Goal: Information Seeking & Learning: Learn about a topic

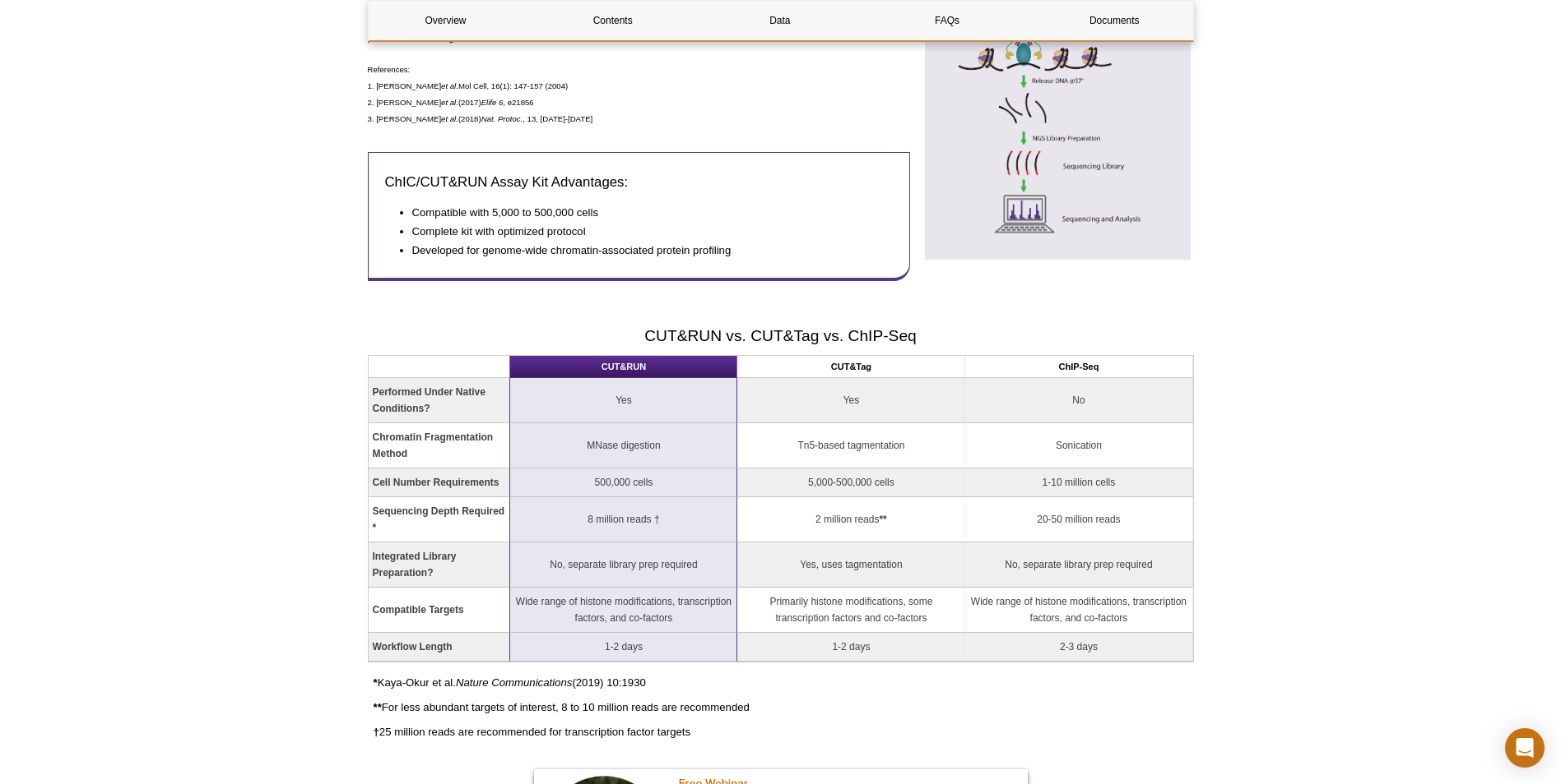
scroll to position [904, 0]
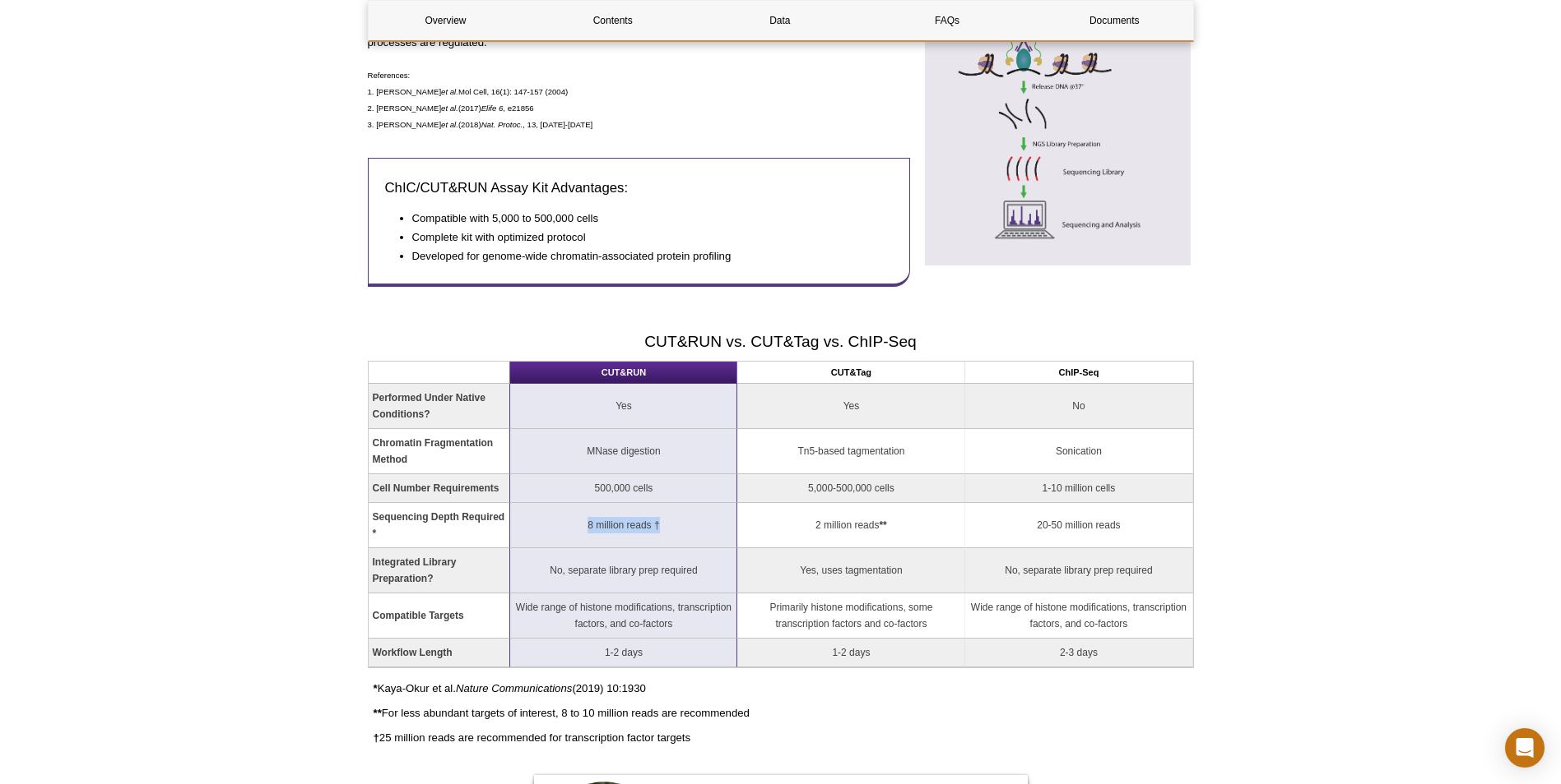
drag, startPoint x: 584, startPoint y: 523, endPoint x: 670, endPoint y: 530, distance: 86.3
click at [670, 530] on td "8 million reads †" at bounding box center [623, 526] width 227 height 45
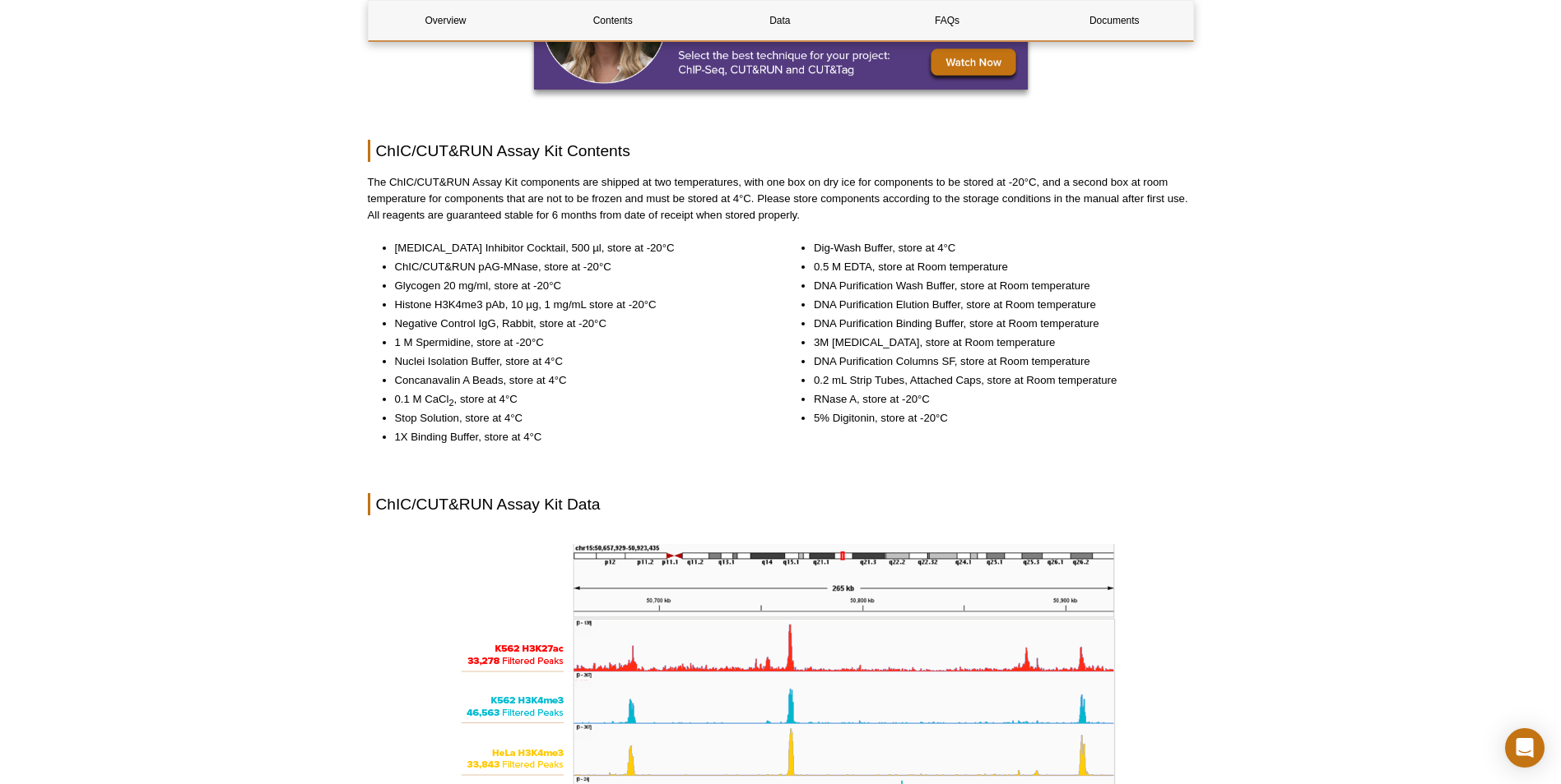
scroll to position [1727, 0]
drag, startPoint x: 396, startPoint y: 345, endPoint x: 489, endPoint y: 336, distance: 93.4
click at [489, 336] on li "1 M Spermidine, store at -20°C" at bounding box center [577, 342] width 364 height 17
drag, startPoint x: 811, startPoint y: 381, endPoint x: 1117, endPoint y: 377, distance: 306.0
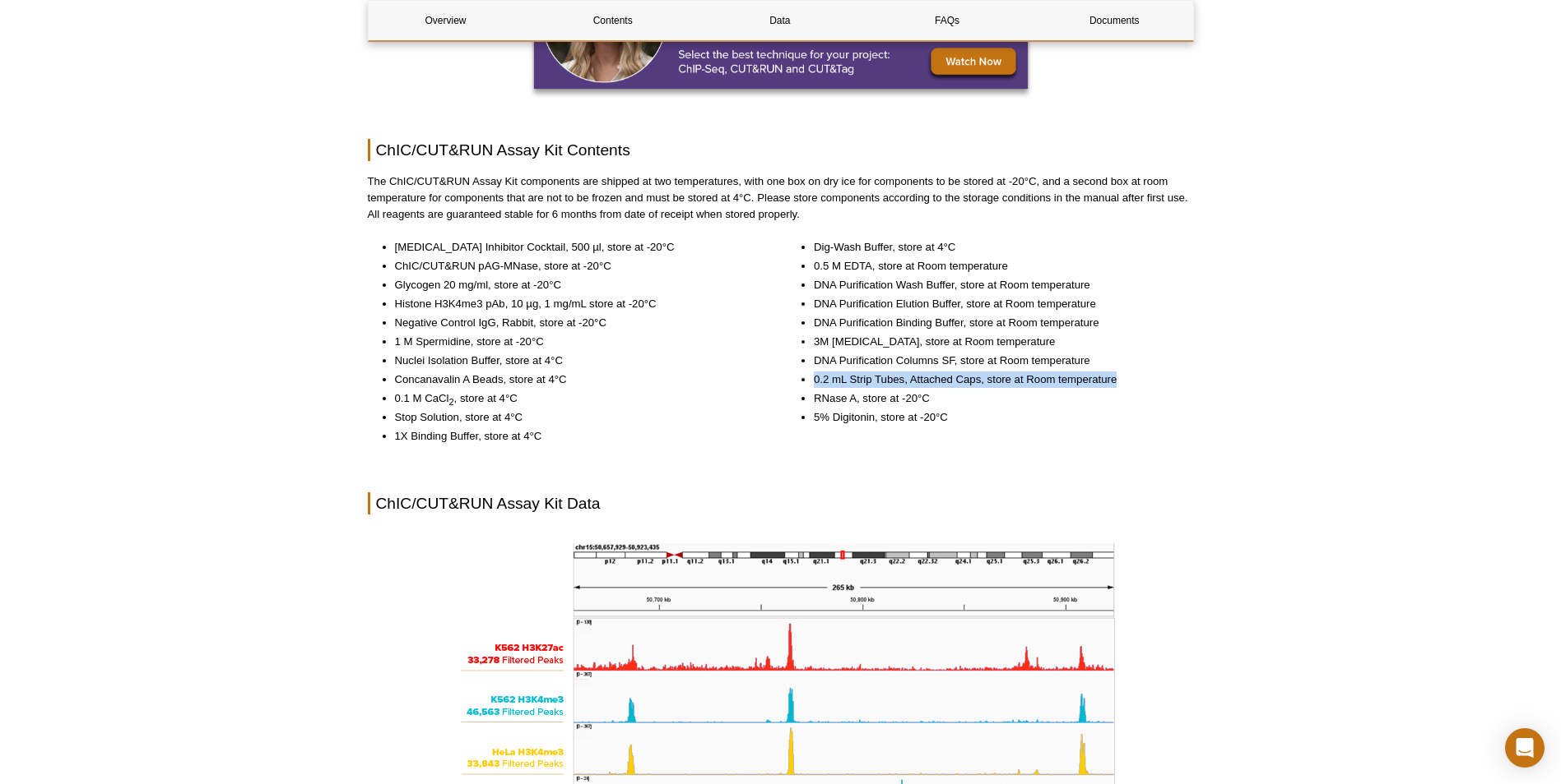
click at [1117, 377] on ul "Dig-Wash Buffer, store at 4°C 0.5 M EDTA, store at Room temperature DNA Purific…" at bounding box center [982, 332] width 391 height 187
click at [1117, 377] on li "0.2 mL Strip Tubes, Attached Caps, store at Room temperature" at bounding box center [996, 379] width 364 height 17
drag, startPoint x: 1105, startPoint y: 384, endPoint x: 866, endPoint y: 384, distance: 239.0
click at [866, 384] on li "0.2 mL Strip Tubes, Attached Caps, store at Room temperature" at bounding box center [996, 379] width 364 height 17
